Goal: Task Accomplishment & Management: Manage account settings

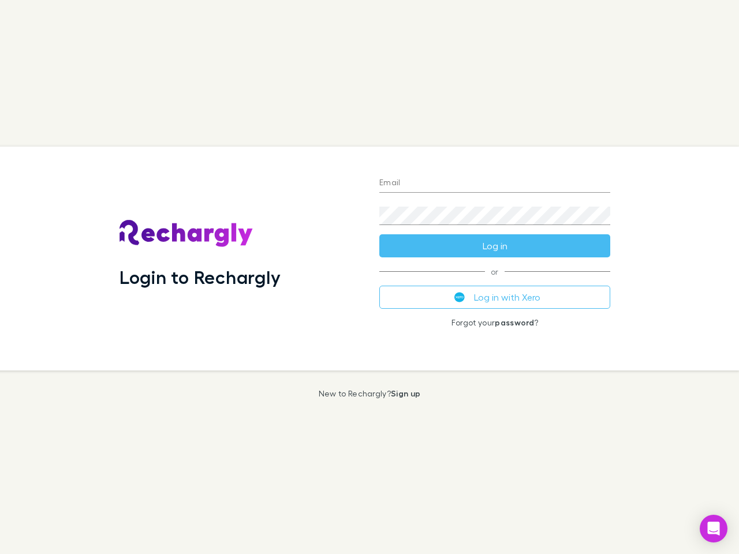
click at [369, 277] on div "Login to Rechargly" at bounding box center [240, 259] width 260 height 224
click at [495, 184] on input "Email" at bounding box center [494, 183] width 231 height 18
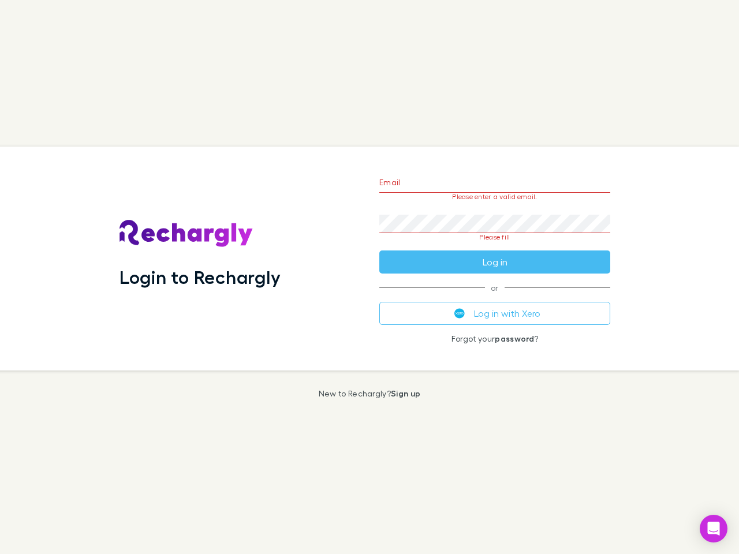
click at [495, 246] on form "Email Please enter a valid email. Password Please fill Log in" at bounding box center [494, 219] width 231 height 109
click at [495, 297] on div "Email Please enter a valid email. Password Please fill Log in or Log in with Xe…" at bounding box center [494, 259] width 249 height 224
click at [714, 529] on icon "Open Intercom Messenger" at bounding box center [714, 529] width 12 height 14
